Goal: Transaction & Acquisition: Purchase product/service

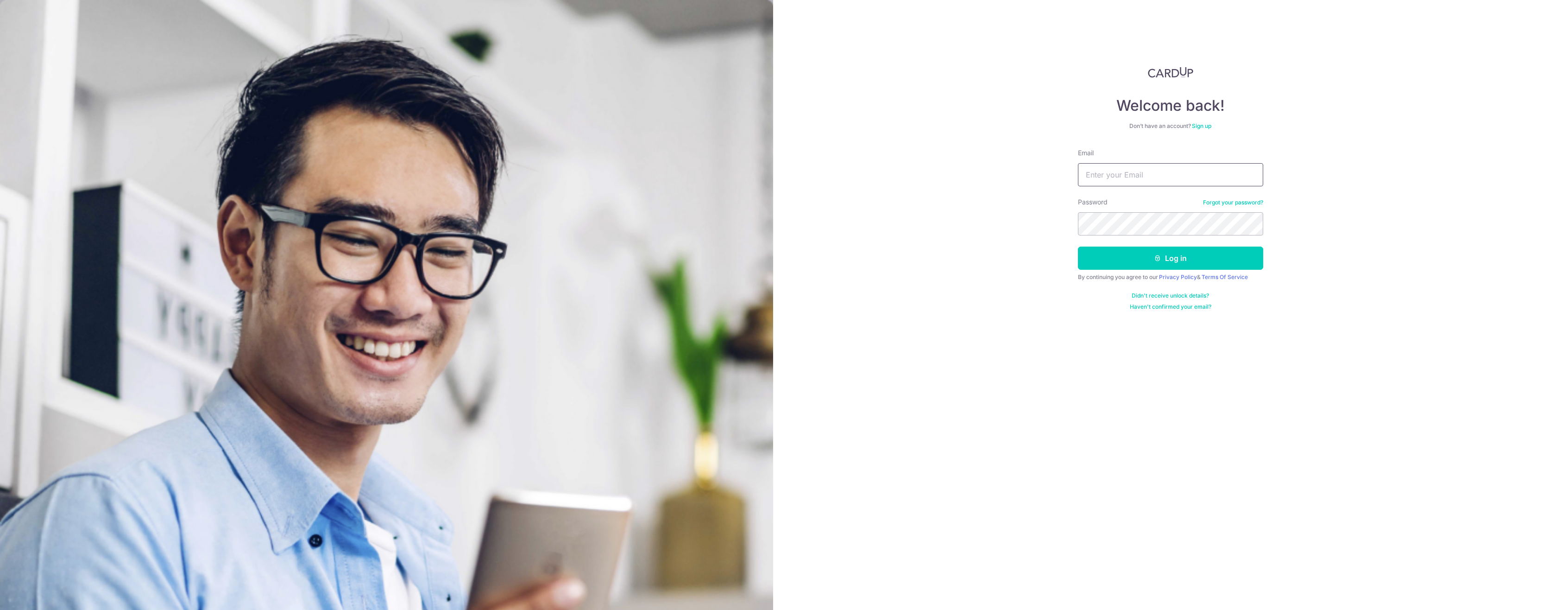
click at [1131, 179] on input "Email" at bounding box center [1170, 175] width 185 height 23
type input "[EMAIL_ADDRESS][DOMAIN_NAME]"
click at [1252, 271] on form "Email chew.benjii@gmail.com Password Forgot your password? Log in By continuing…" at bounding box center [1170, 229] width 185 height 162
click at [1252, 260] on button "Log in" at bounding box center [1170, 258] width 185 height 23
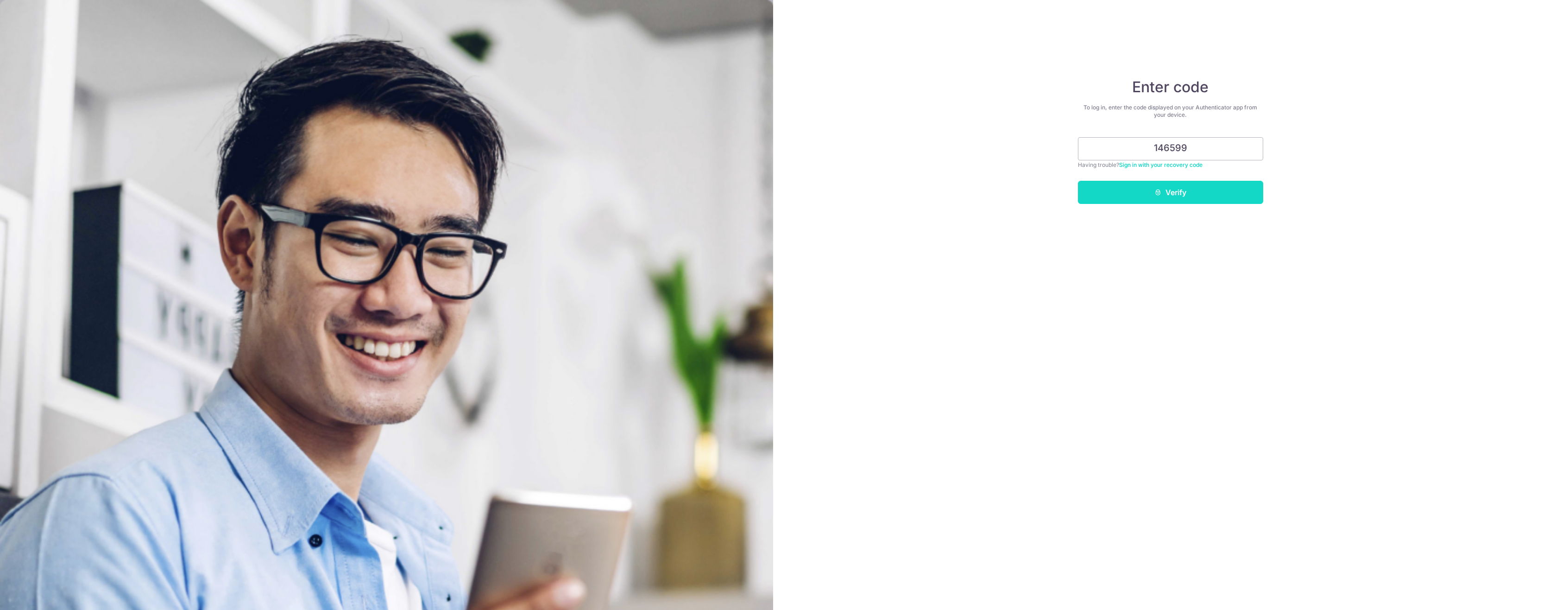
type input "146599"
click at [1228, 197] on button "Verify" at bounding box center [1170, 192] width 185 height 23
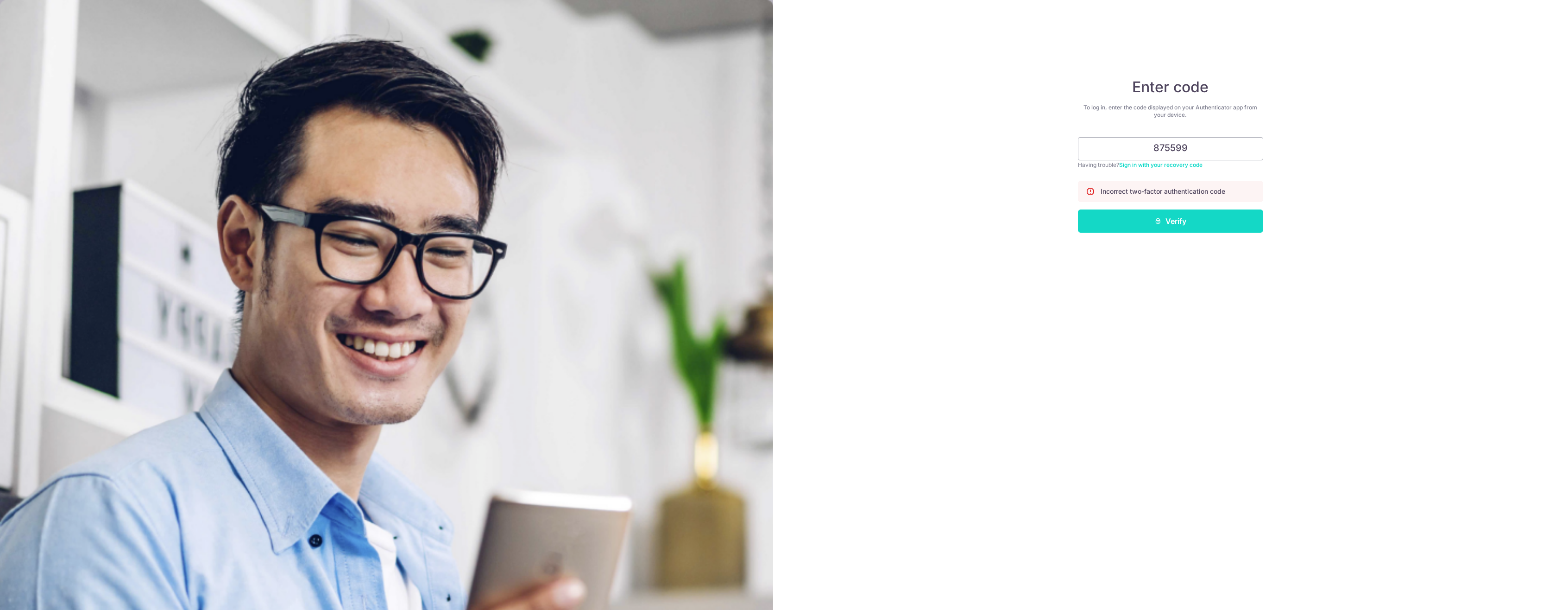
type input "875599"
click at [1202, 222] on button "Verify" at bounding box center [1170, 221] width 185 height 23
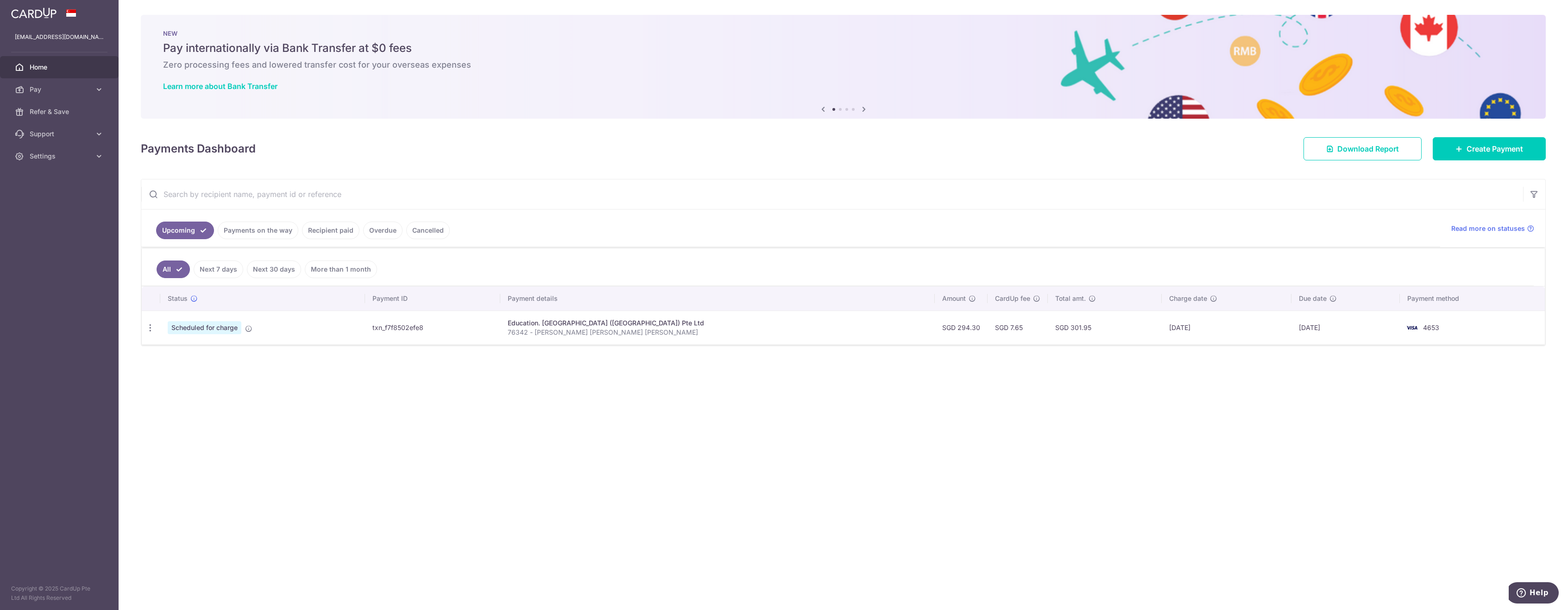
click at [220, 328] on span "Scheduled for charge" at bounding box center [204, 327] width 74 height 13
click at [104, 91] on link "Pay" at bounding box center [59, 89] width 118 height 22
click at [90, 119] on link "Payments" at bounding box center [59, 111] width 118 height 22
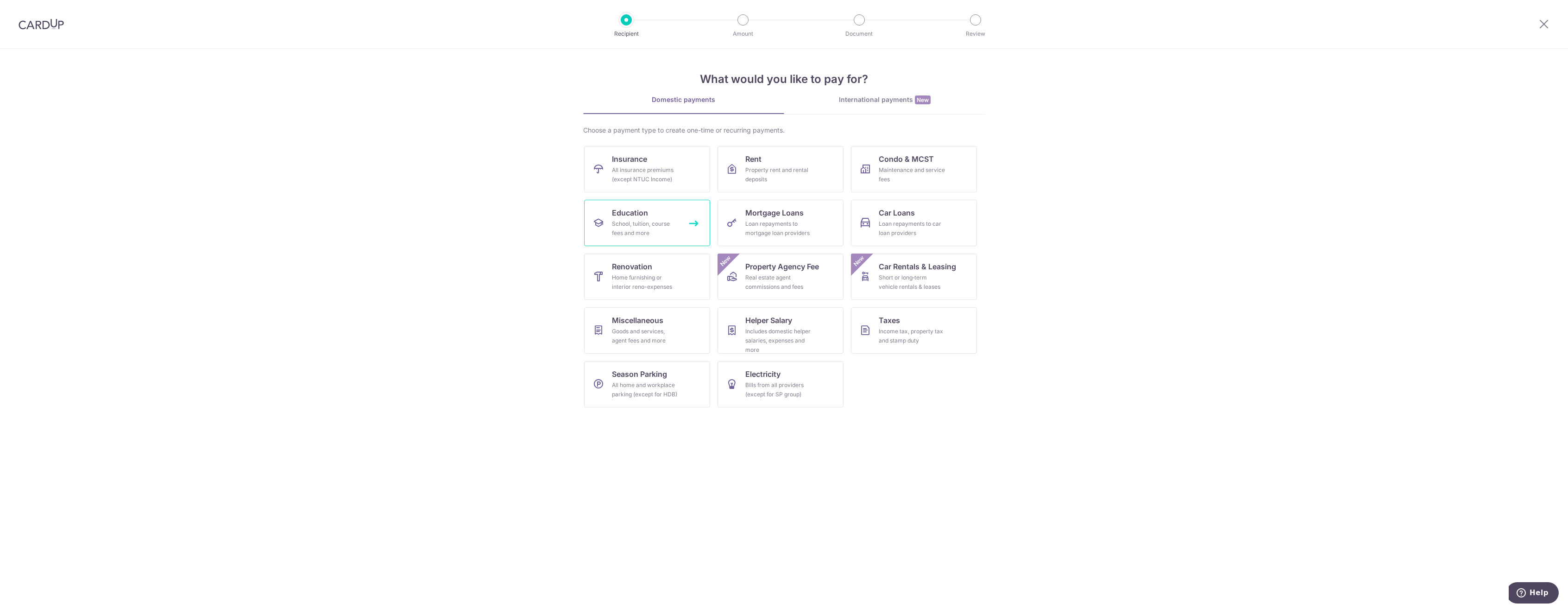
click at [669, 229] on div "School, tuition, course fees and more" at bounding box center [645, 228] width 67 height 19
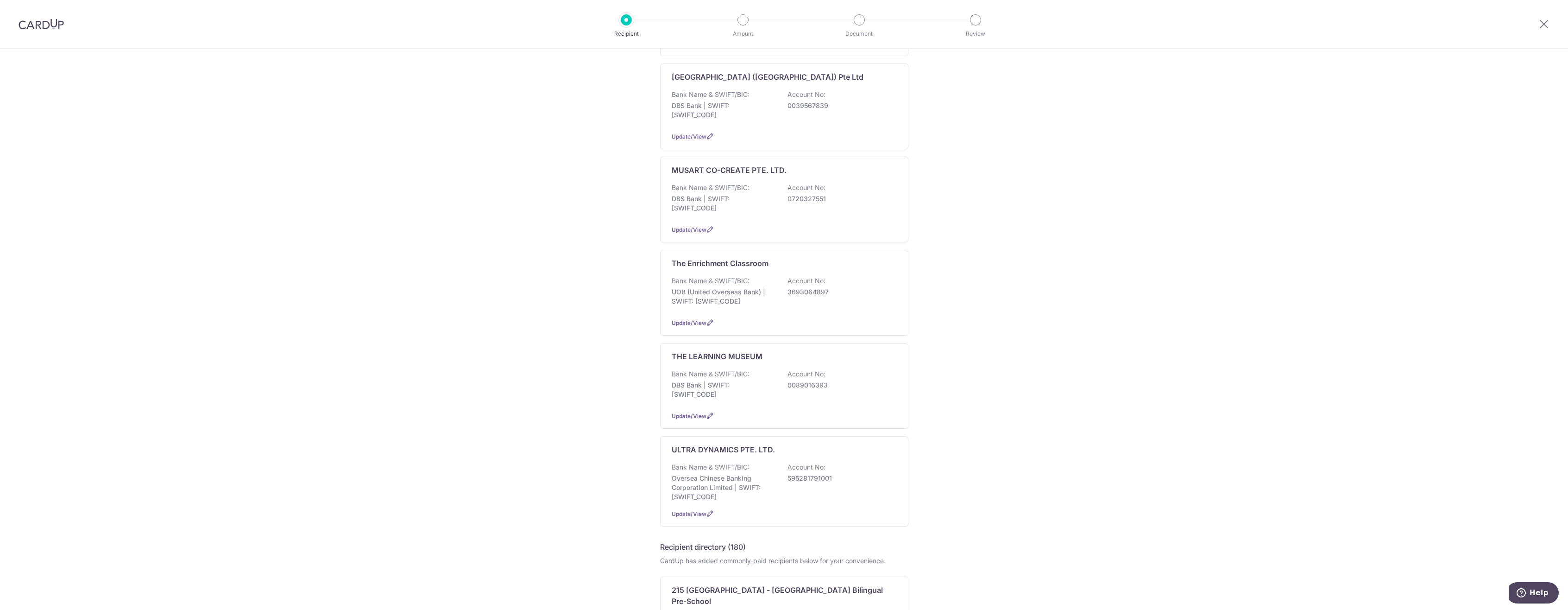
scroll to position [371, 0]
click at [751, 363] on div "THE LEARNING MUSEUM Bank Name & SWIFT/BIC: DBS Bank | SWIFT: DBSSSGSGXXX Accoun…" at bounding box center [785, 384] width 249 height 86
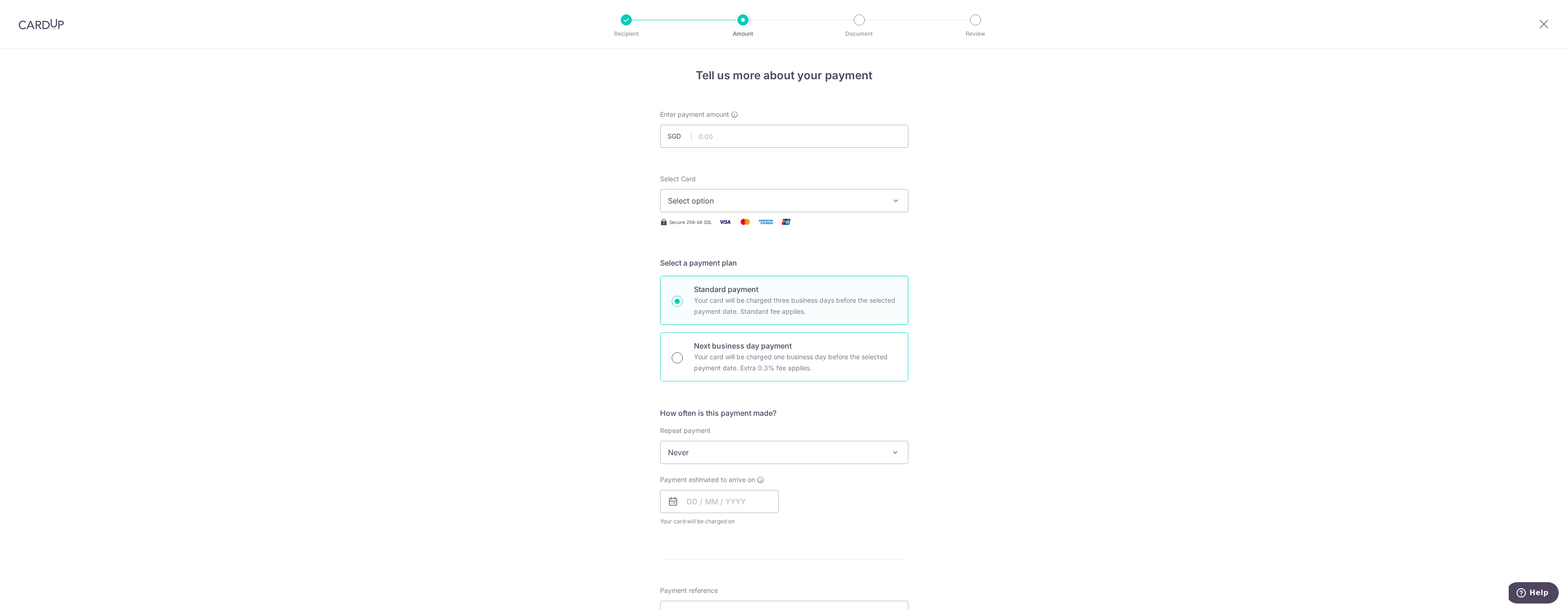
click at [674, 352] on input "Next business day payment Your card will be charged one business day before the…" at bounding box center [677, 358] width 11 height 11
radio input "true"
click at [842, 135] on input "text" at bounding box center [785, 136] width 249 height 23
type input "1,285.00"
click at [967, 192] on div "Tell us more about your payment Enter payment amount SGD 1,285.00 1285.00 Selec…" at bounding box center [784, 460] width 1568 height 823
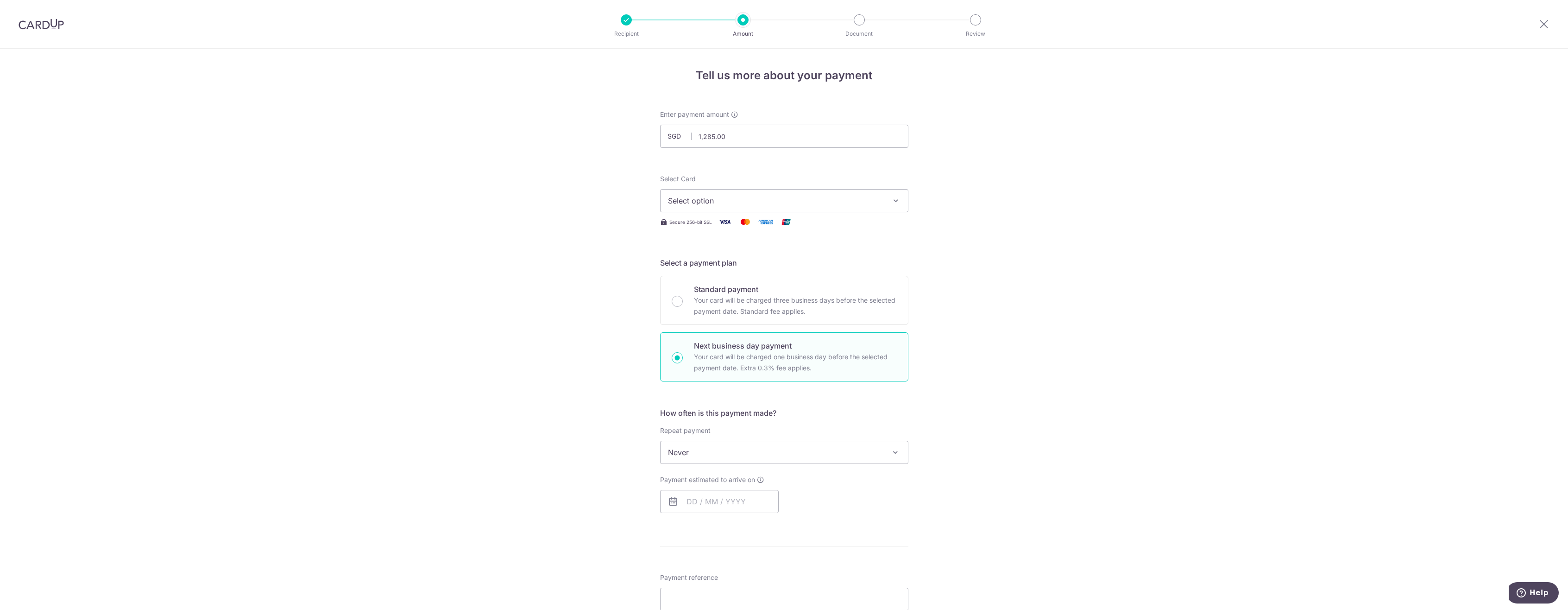
click at [886, 199] on button "Select option" at bounding box center [785, 201] width 249 height 23
drag, startPoint x: 870, startPoint y: 273, endPoint x: 878, endPoint y: 274, distance: 8.1
click at [870, 273] on link "**** 4653" at bounding box center [784, 267] width 247 height 22
click at [981, 283] on div "Tell us more about your payment Enter payment amount SGD 1,285.00 1285.00 Selec…" at bounding box center [784, 484] width 1568 height 870
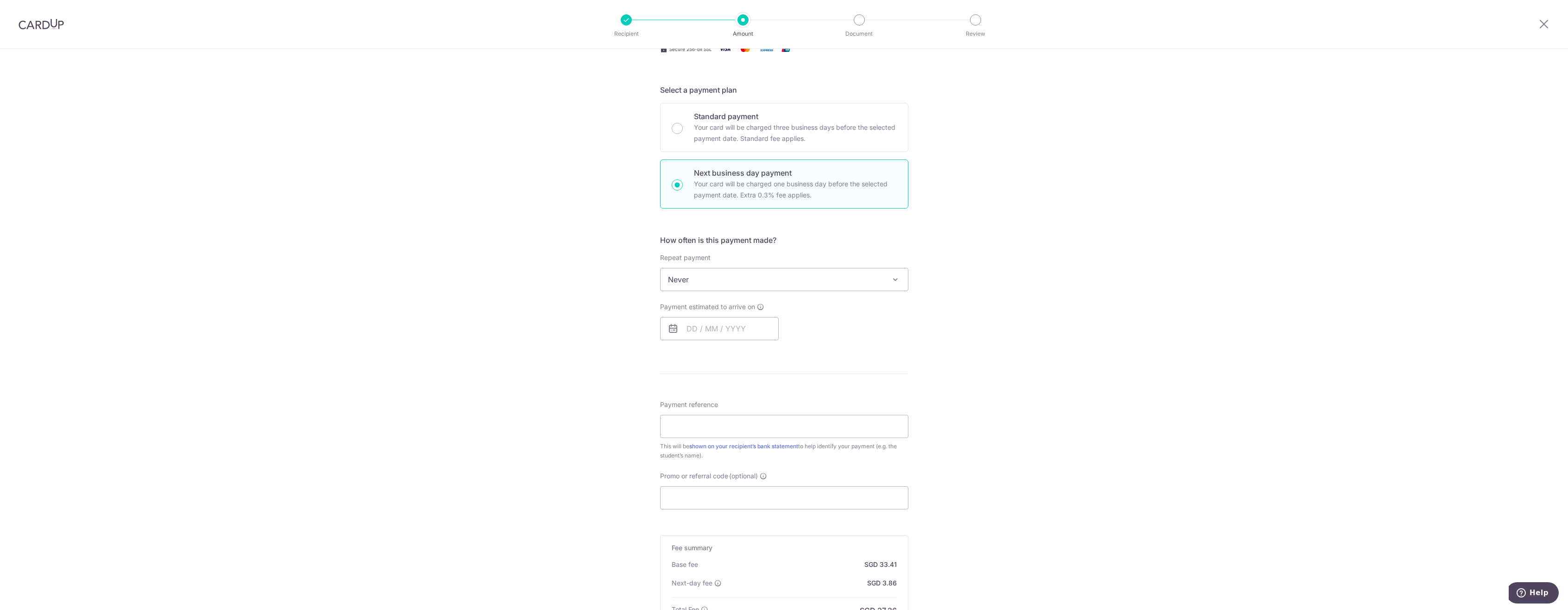
scroll to position [185, 0]
click at [735, 318] on input "text" at bounding box center [719, 316] width 118 height 23
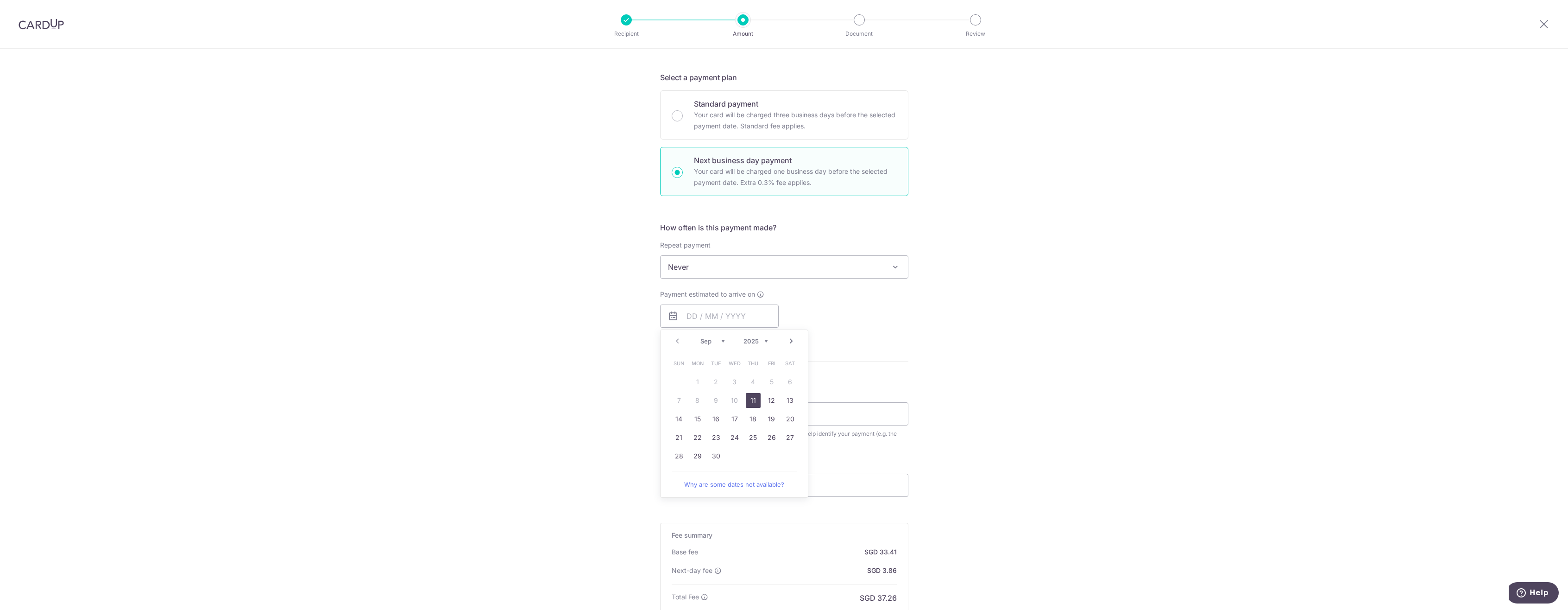
click at [753, 400] on link "11" at bounding box center [753, 400] width 15 height 15
type input "11/09/2025"
click at [901, 324] on div "Payment estimated to arrive on 11/09/2025 Prev Next Sep Oct Nov Dec 2025 2026 2…" at bounding box center [784, 308] width 259 height 38
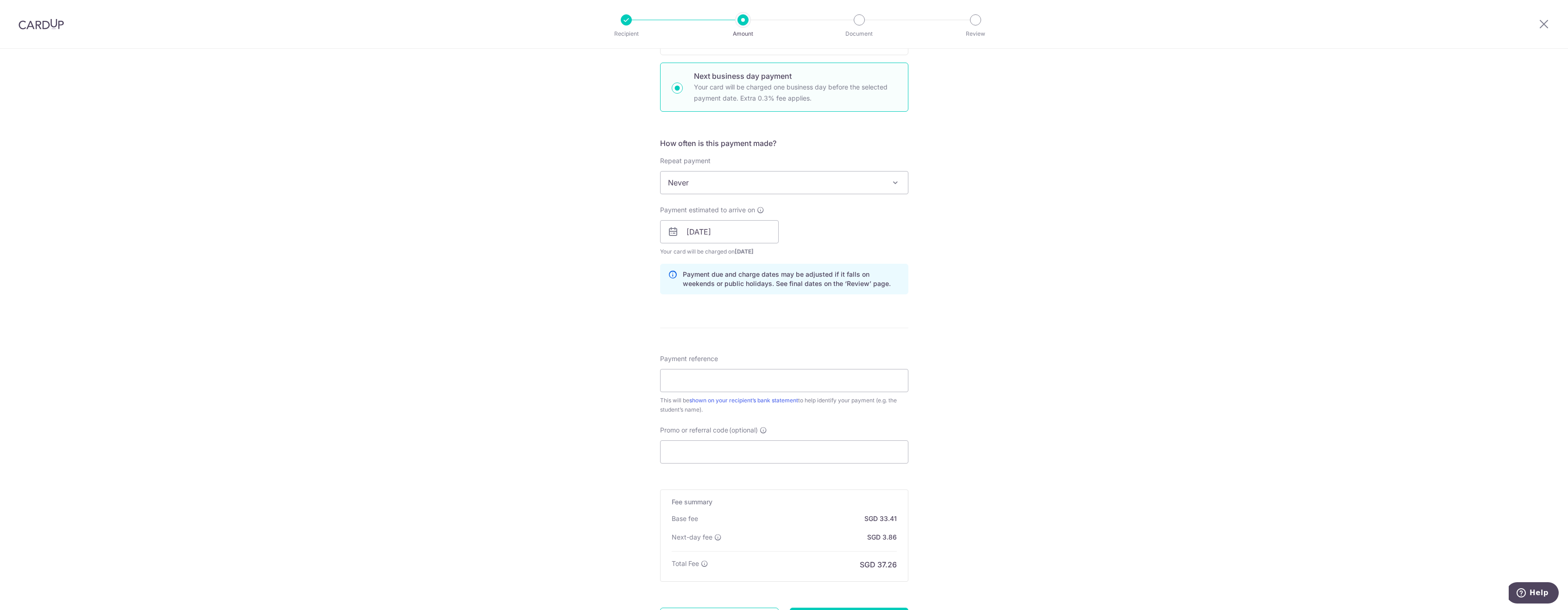
scroll to position [278, 0]
click at [791, 375] on input "Payment reference" at bounding box center [785, 372] width 249 height 23
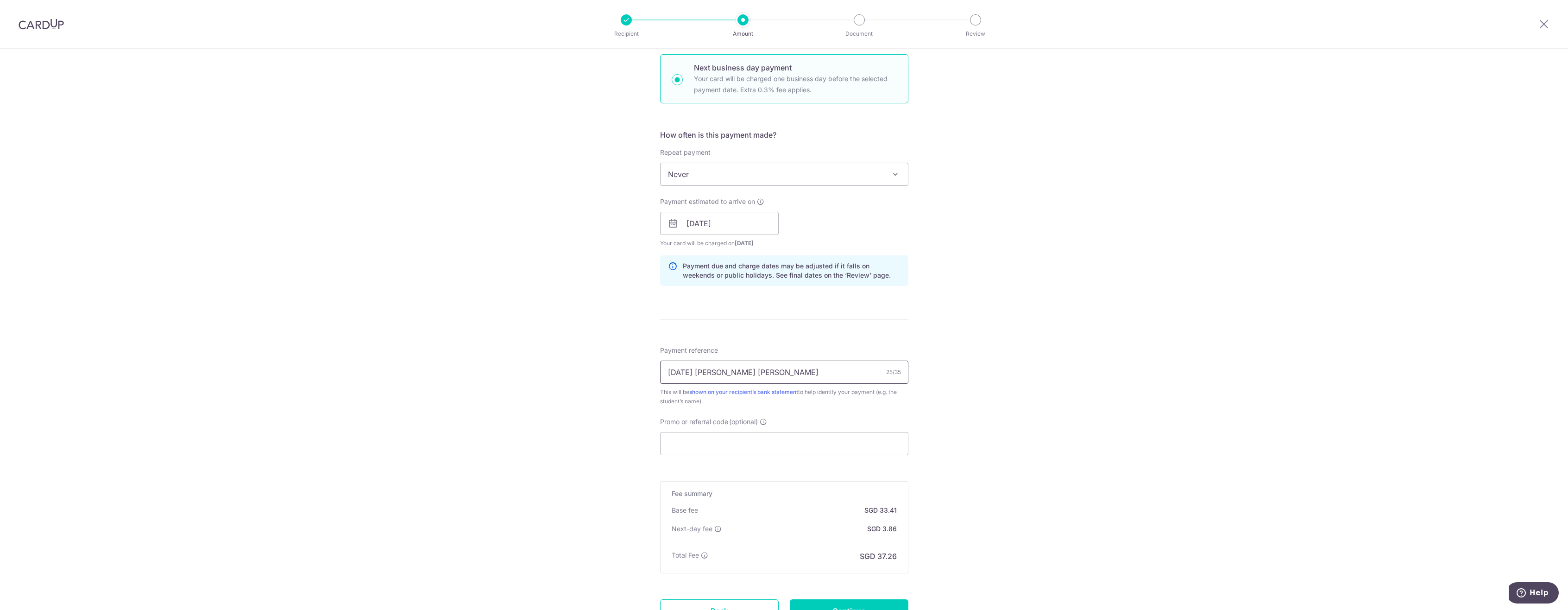
type input "Sep02 Alexis Ricco Jordan"
click at [1015, 420] on div "Tell us more about your payment Enter payment amount SGD 1,285.00 1285.00 Selec…" at bounding box center [784, 231] width 1568 height 921
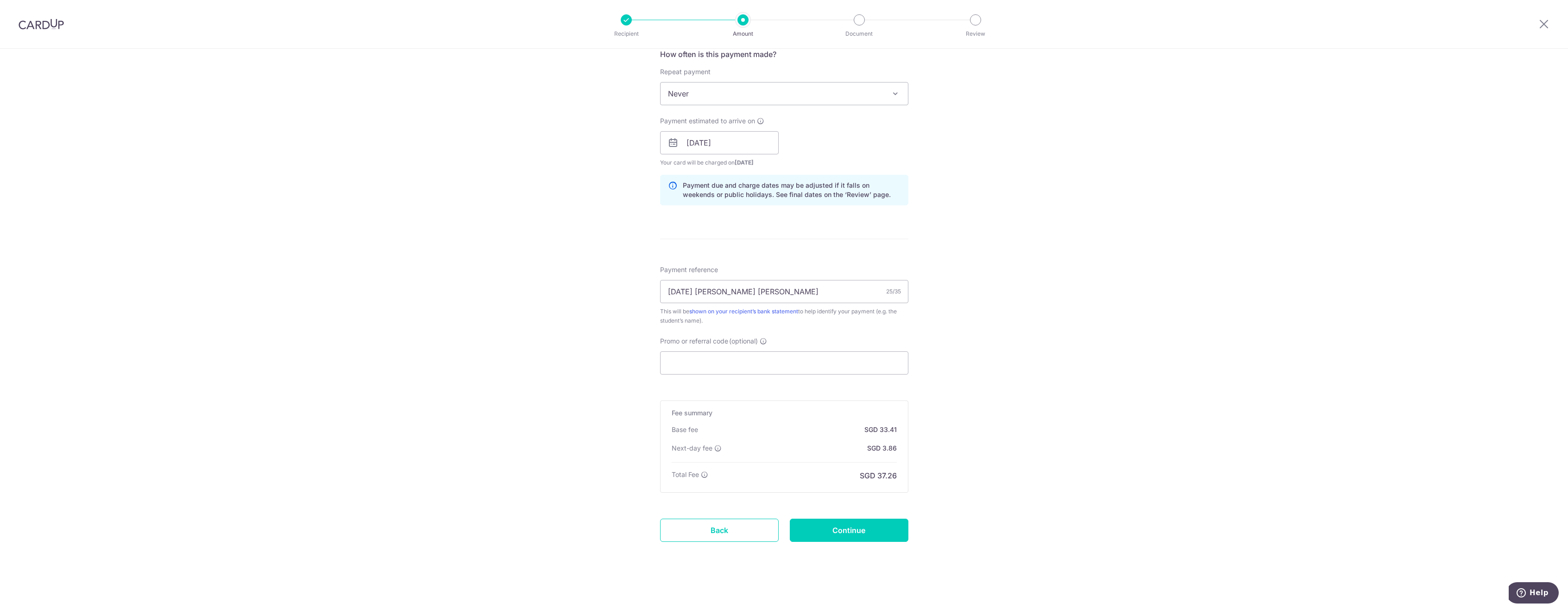
scroll to position [360, 0]
click at [879, 530] on input "Continue" at bounding box center [849, 529] width 118 height 23
type input "Create Schedule"
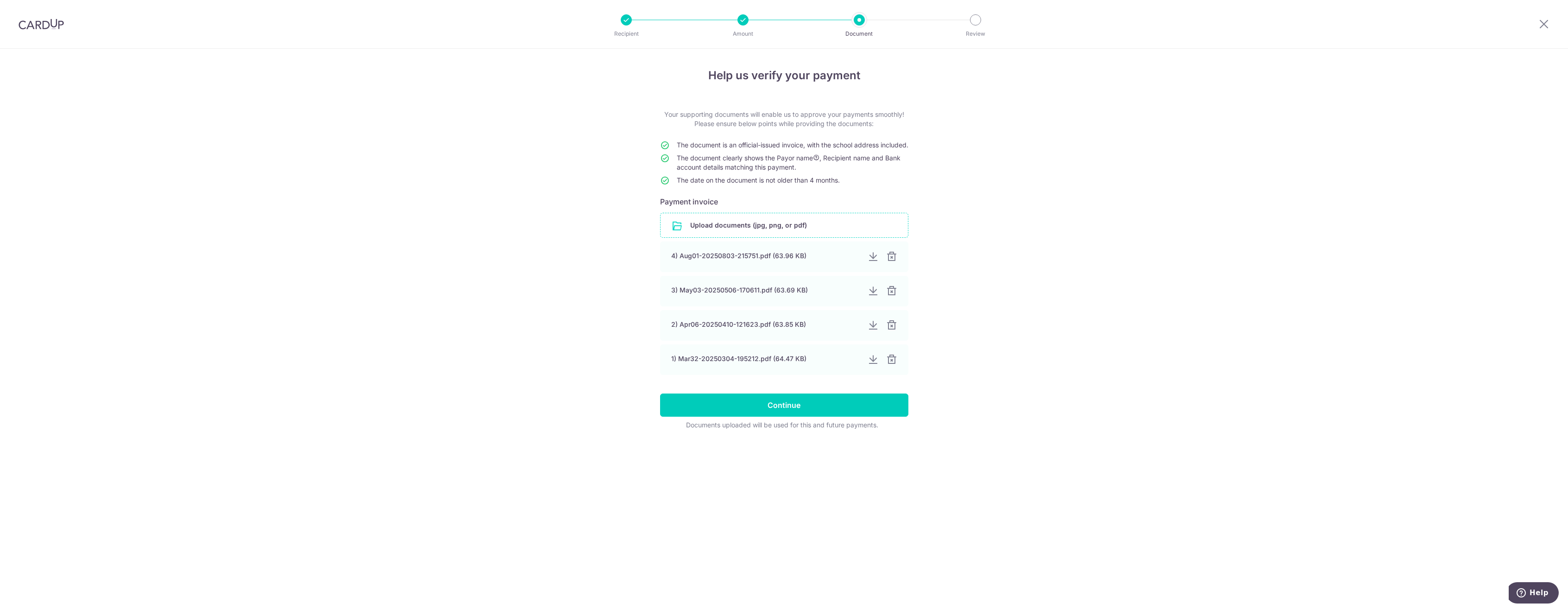
click at [815, 232] on input "file" at bounding box center [784, 226] width 247 height 24
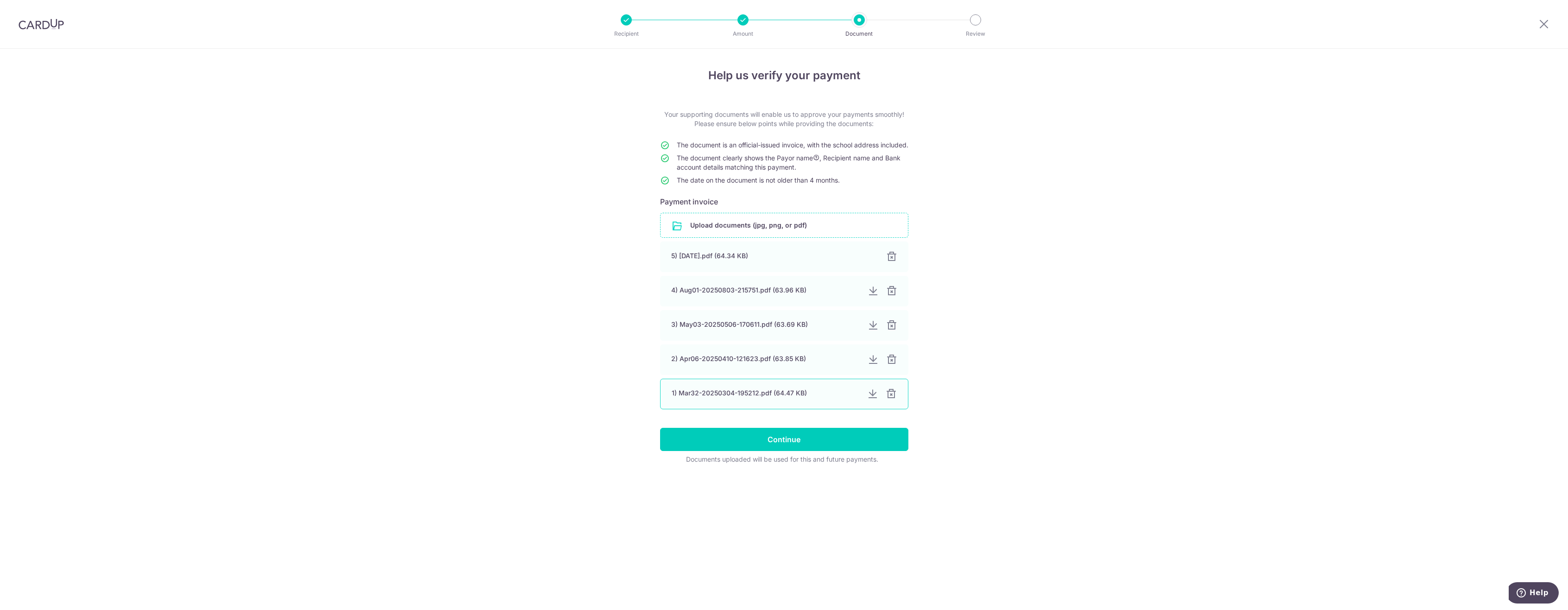
click at [892, 399] on div at bounding box center [891, 393] width 11 height 11
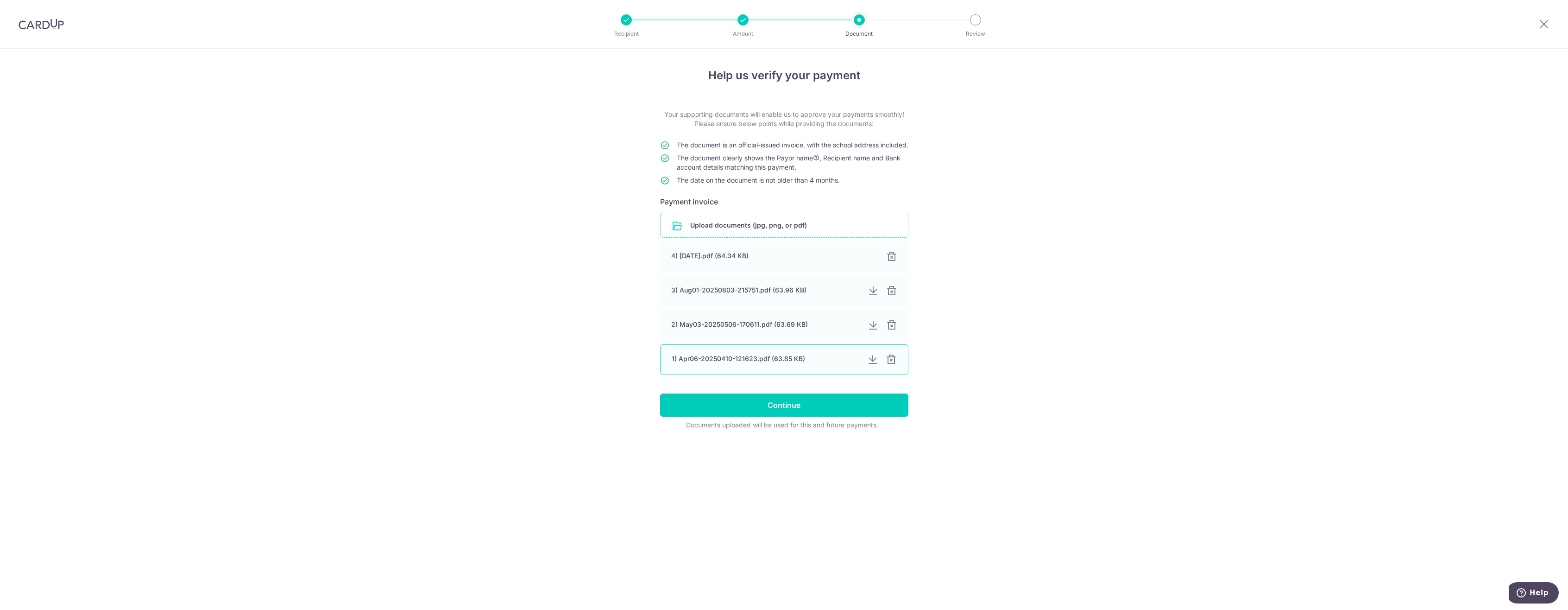
click at [892, 365] on div at bounding box center [891, 359] width 11 height 11
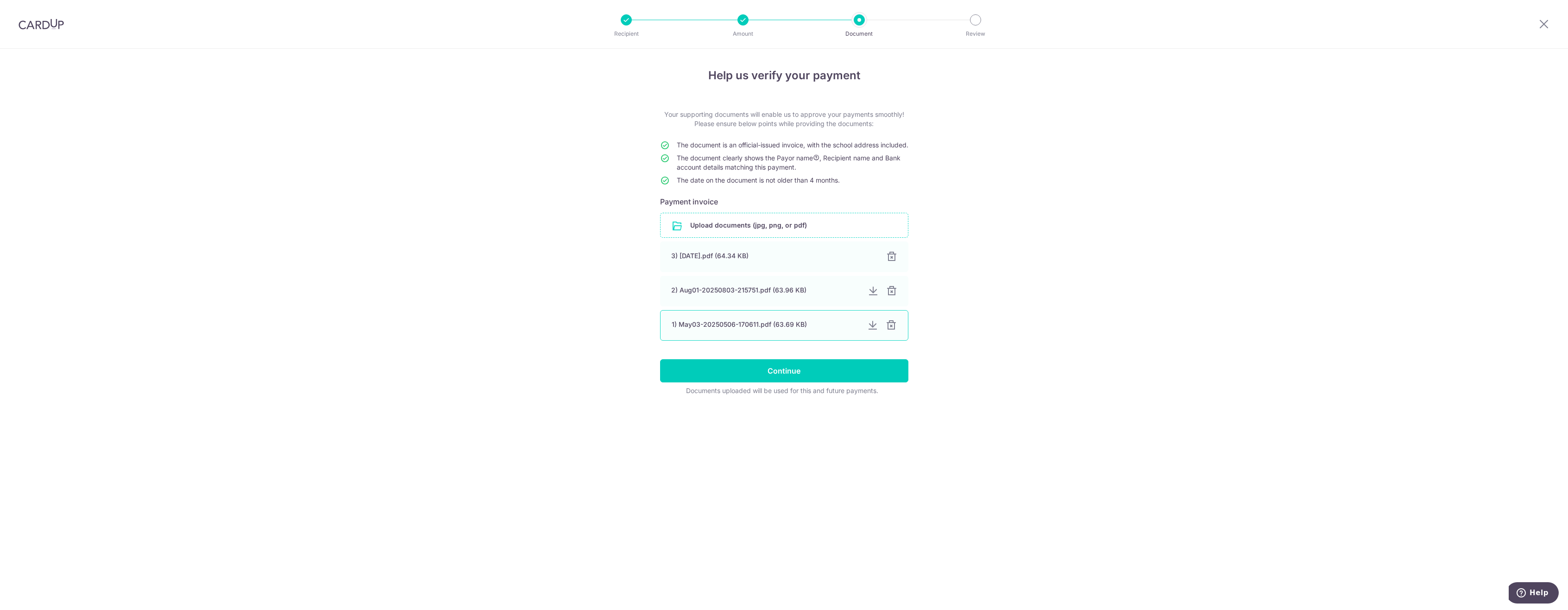
click at [893, 331] on div at bounding box center [891, 325] width 11 height 11
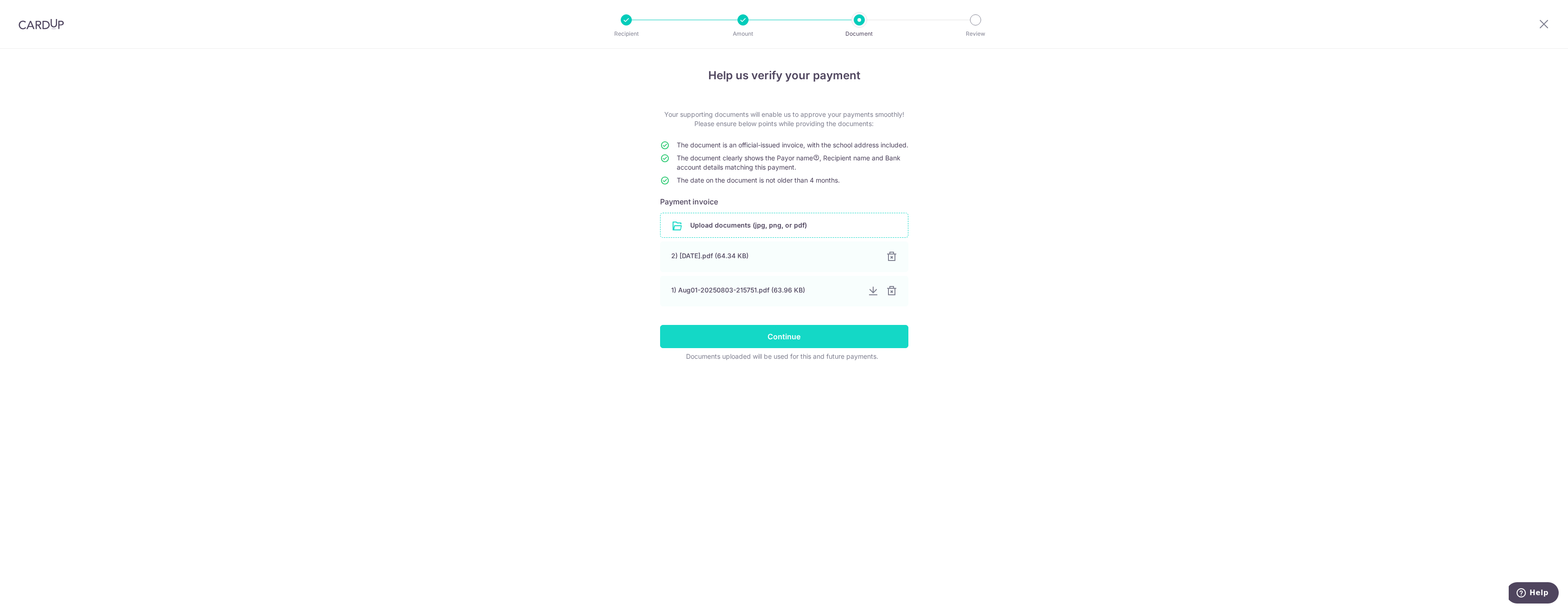
click at [890, 348] on input "Continue" at bounding box center [785, 336] width 249 height 23
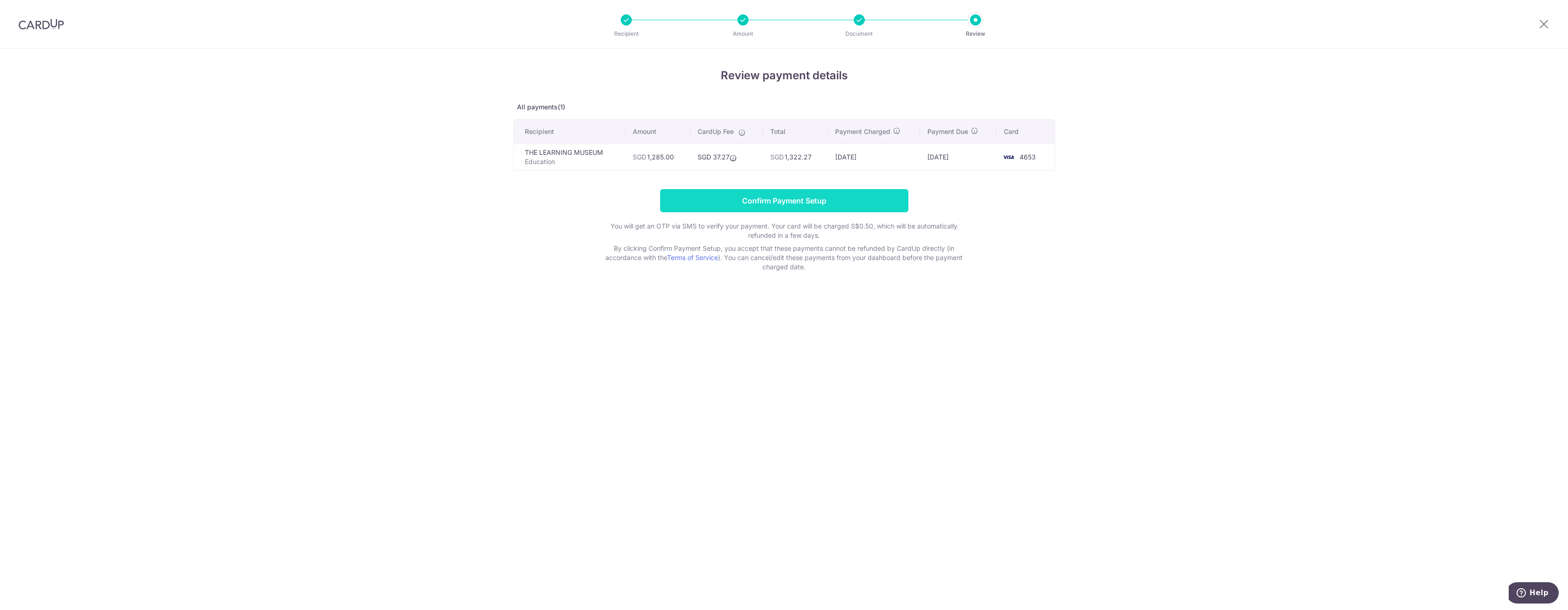
click at [868, 199] on input "Confirm Payment Setup" at bounding box center [785, 201] width 249 height 23
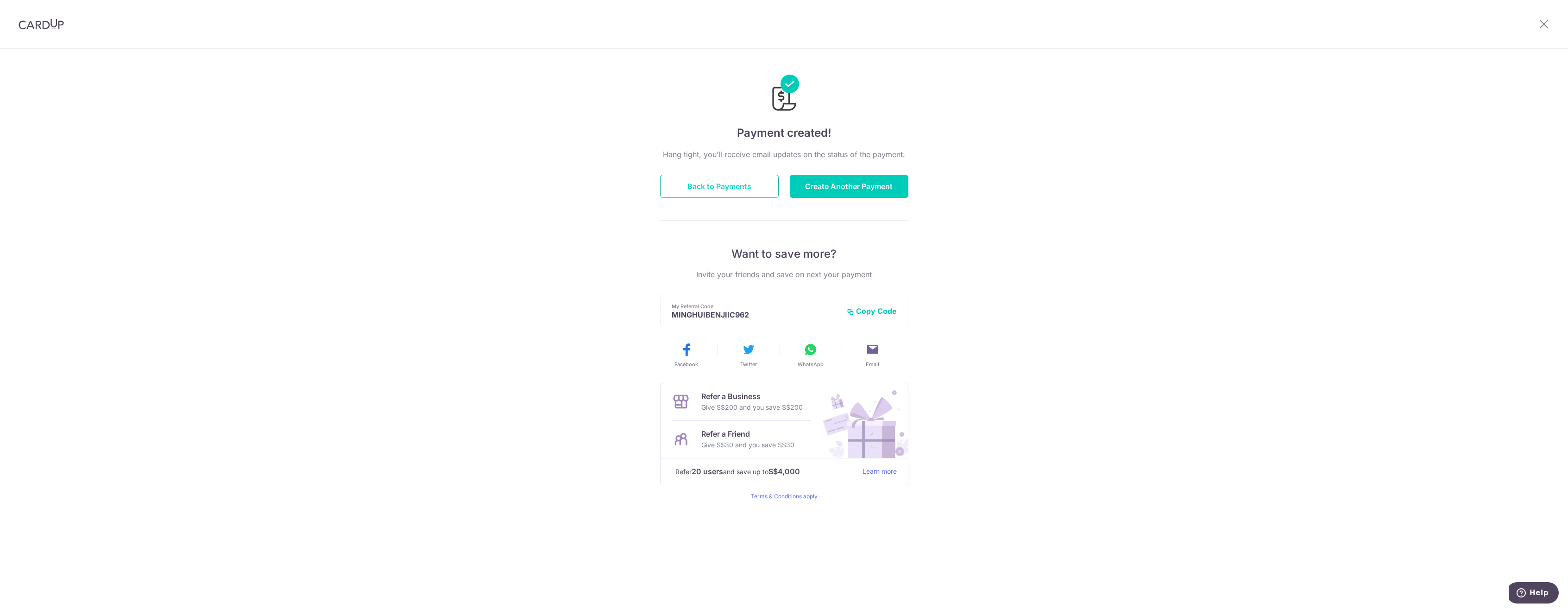
click at [751, 192] on button "Back to Payments" at bounding box center [719, 186] width 118 height 23
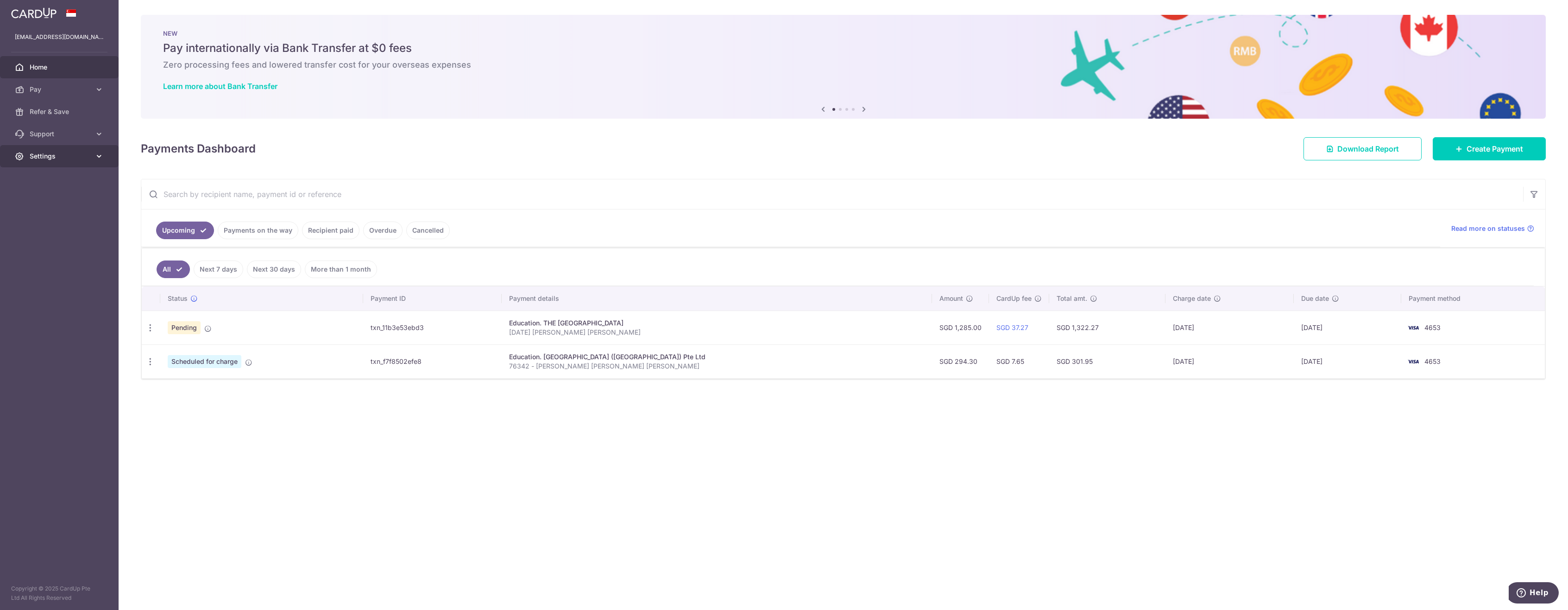
click at [48, 156] on span "Settings" at bounding box center [60, 156] width 61 height 9
click at [37, 200] on span "Logout" at bounding box center [60, 201] width 61 height 9
